Goal: Transaction & Acquisition: Purchase product/service

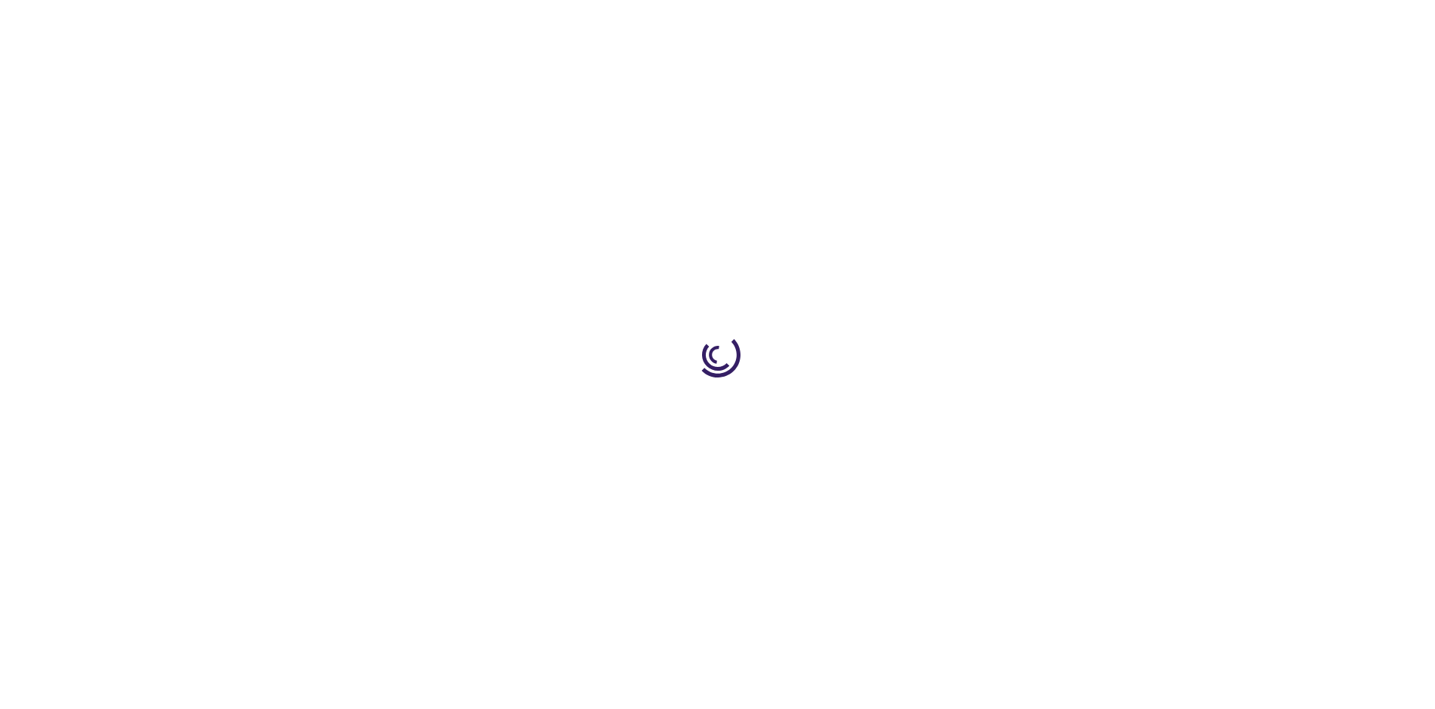
click at [948, 23] on link "Log In" at bounding box center [946, 23] width 29 height 12
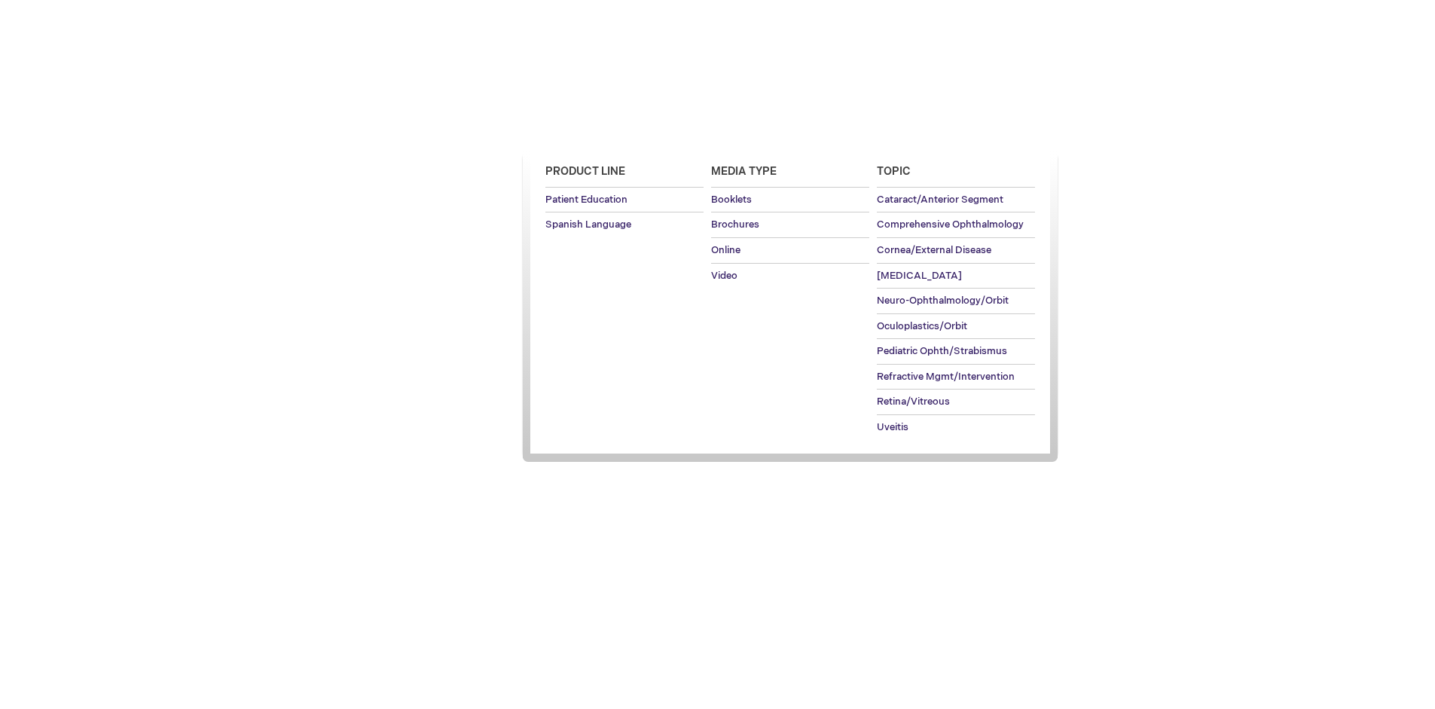
click at [581, 130] on span "Patient Education" at bounding box center [585, 130] width 103 height 12
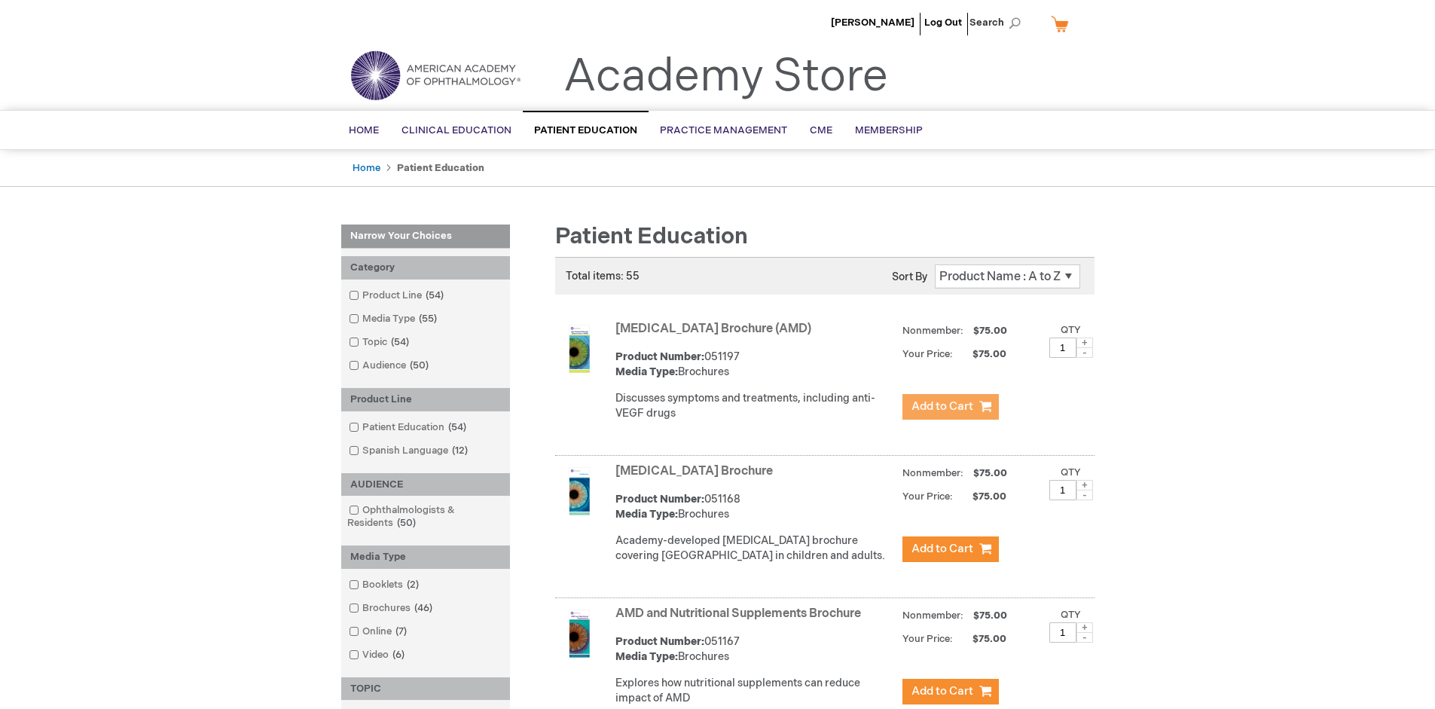
click at [950, 407] on span "Add to Cart" at bounding box center [942, 406] width 62 height 14
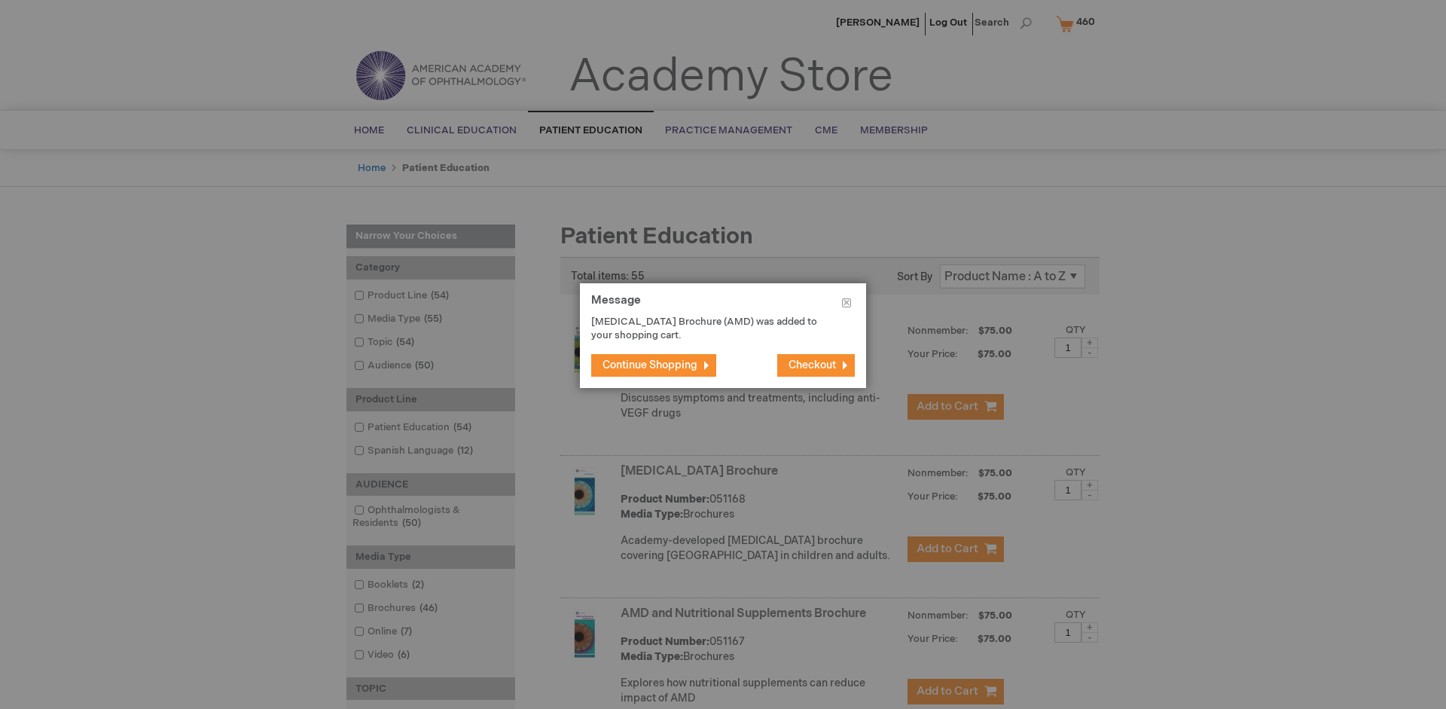
click at [650, 365] on span "Continue Shopping" at bounding box center [650, 365] width 95 height 13
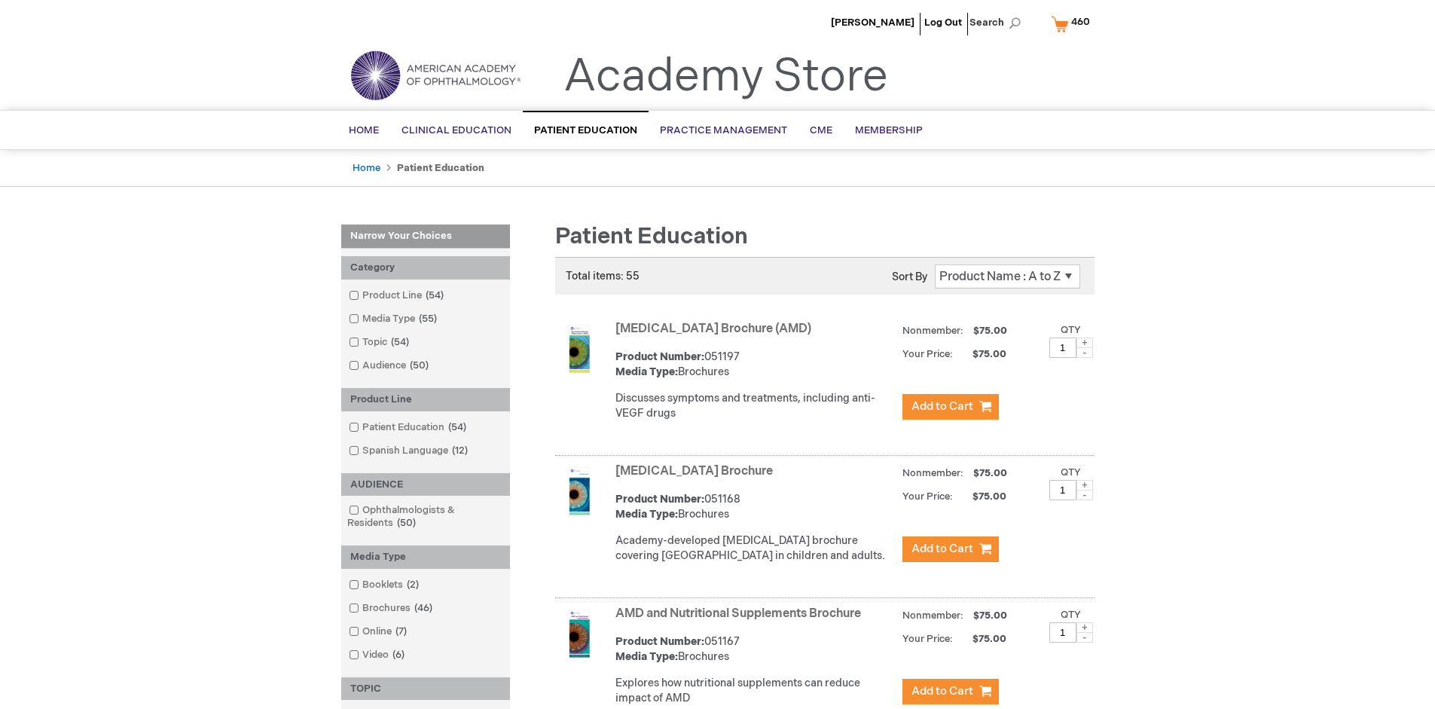
click at [741, 621] on link "AMD and Nutritional Supplements Brochure" at bounding box center [738, 613] width 246 height 14
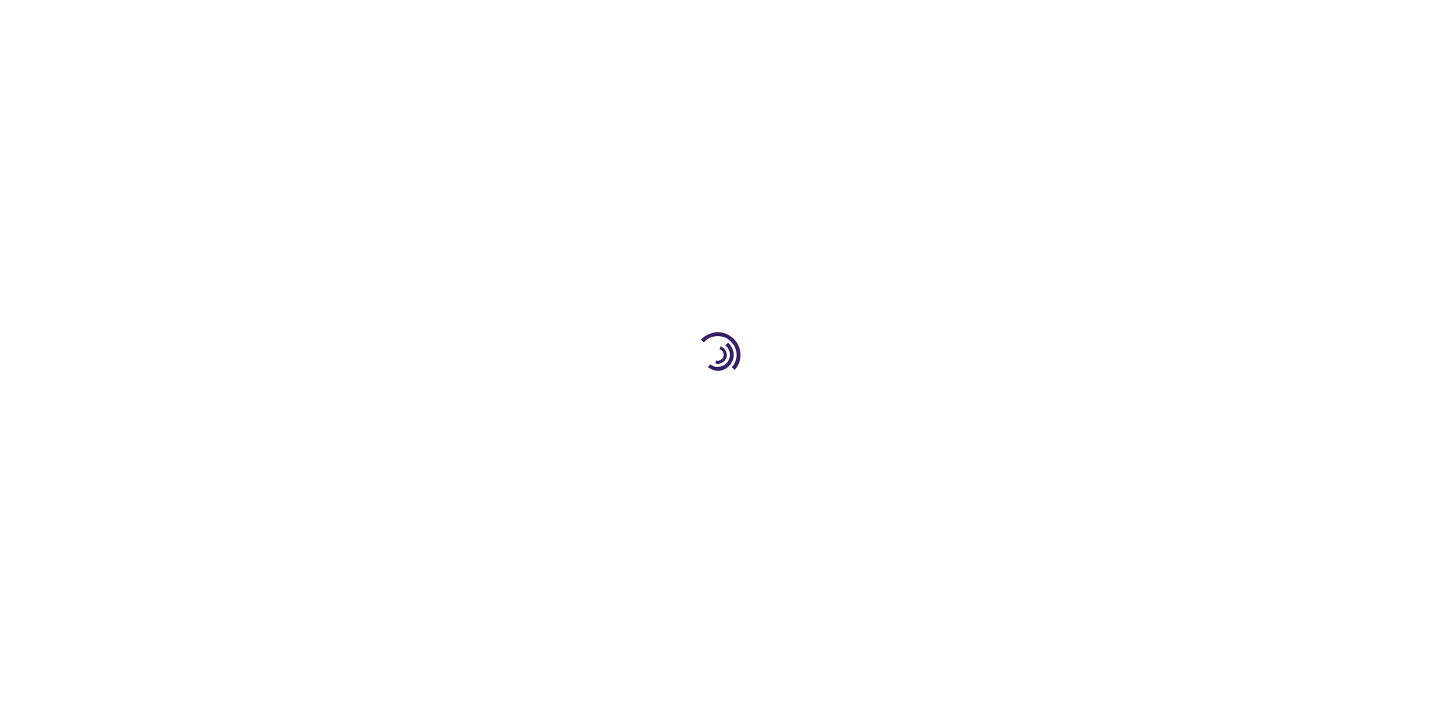
type input "1"
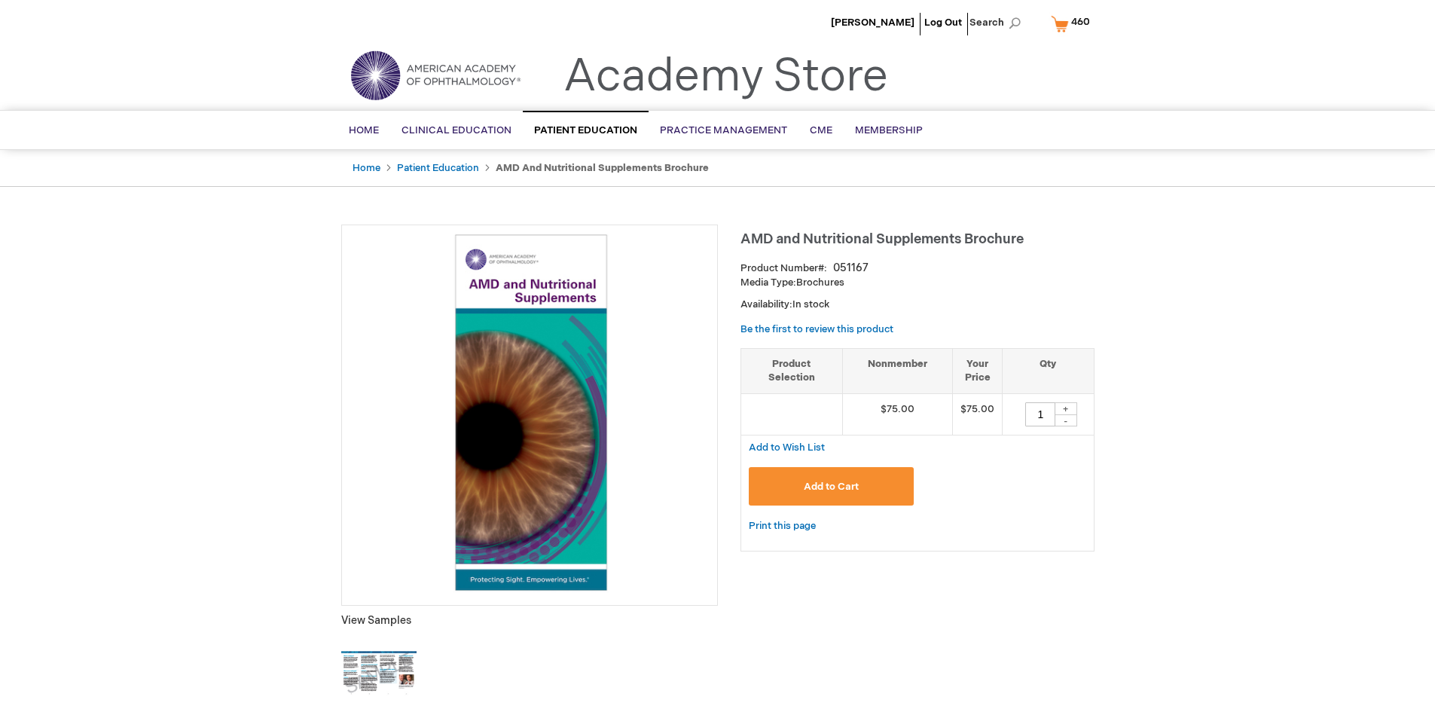
click at [831, 486] on span "Add to Cart" at bounding box center [831, 487] width 55 height 12
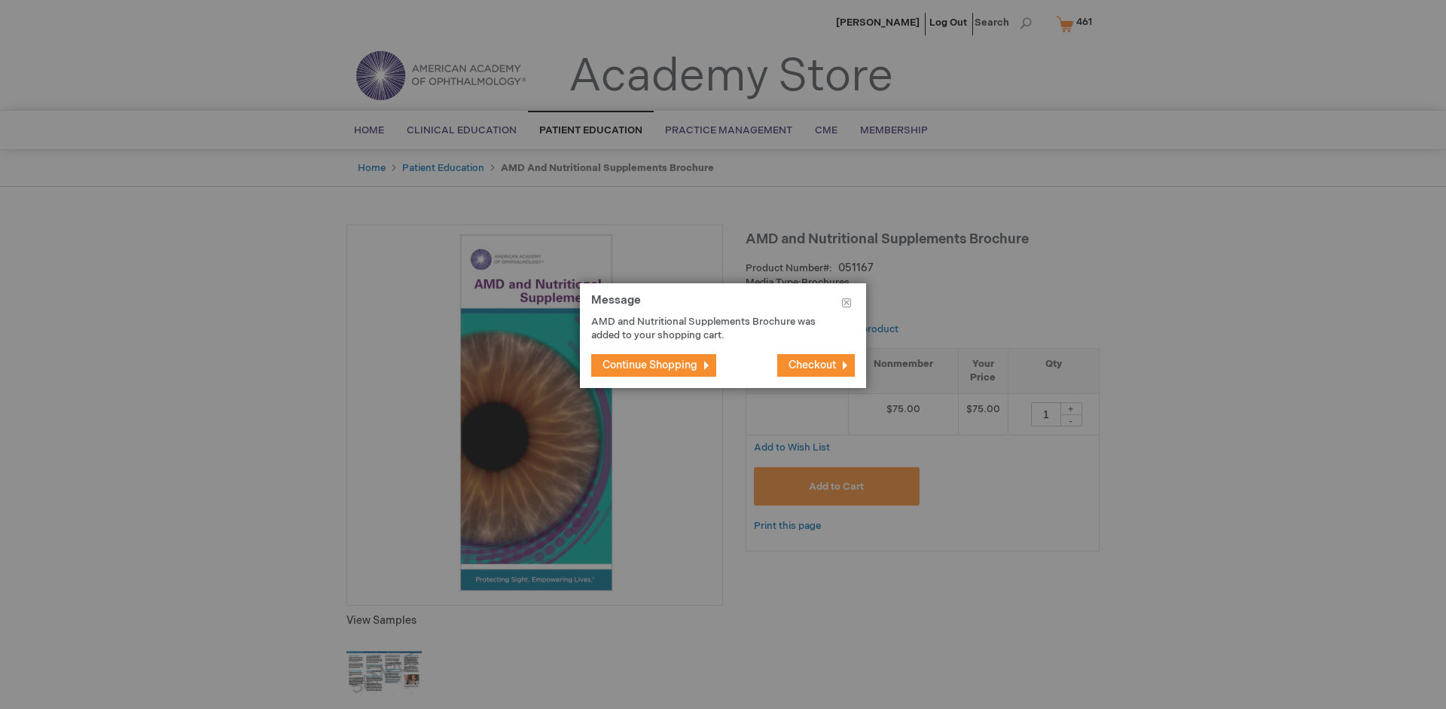
click at [650, 365] on span "Continue Shopping" at bounding box center [650, 365] width 95 height 13
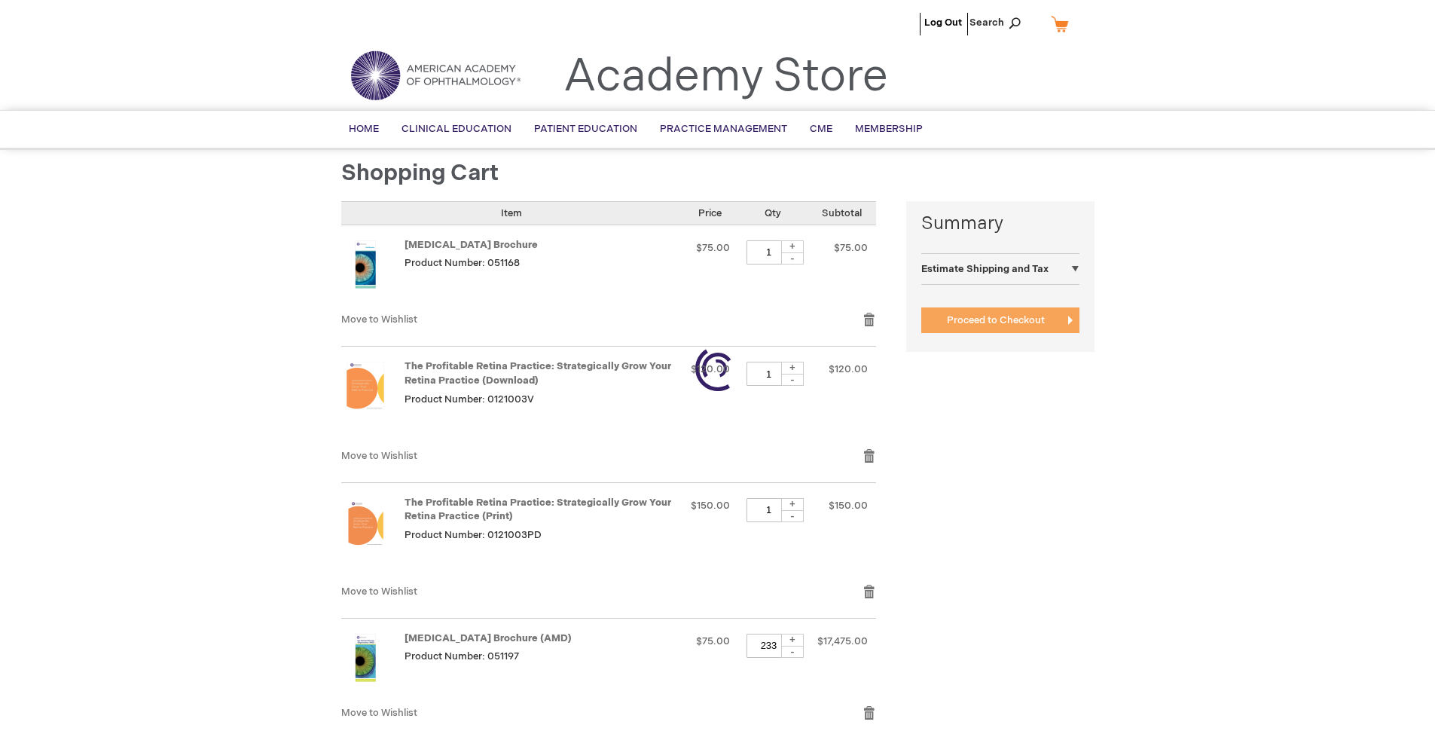
click at [995, 320] on span "Proceed to Checkout" at bounding box center [996, 320] width 98 height 12
